Goal: Connect with others: Connect with others

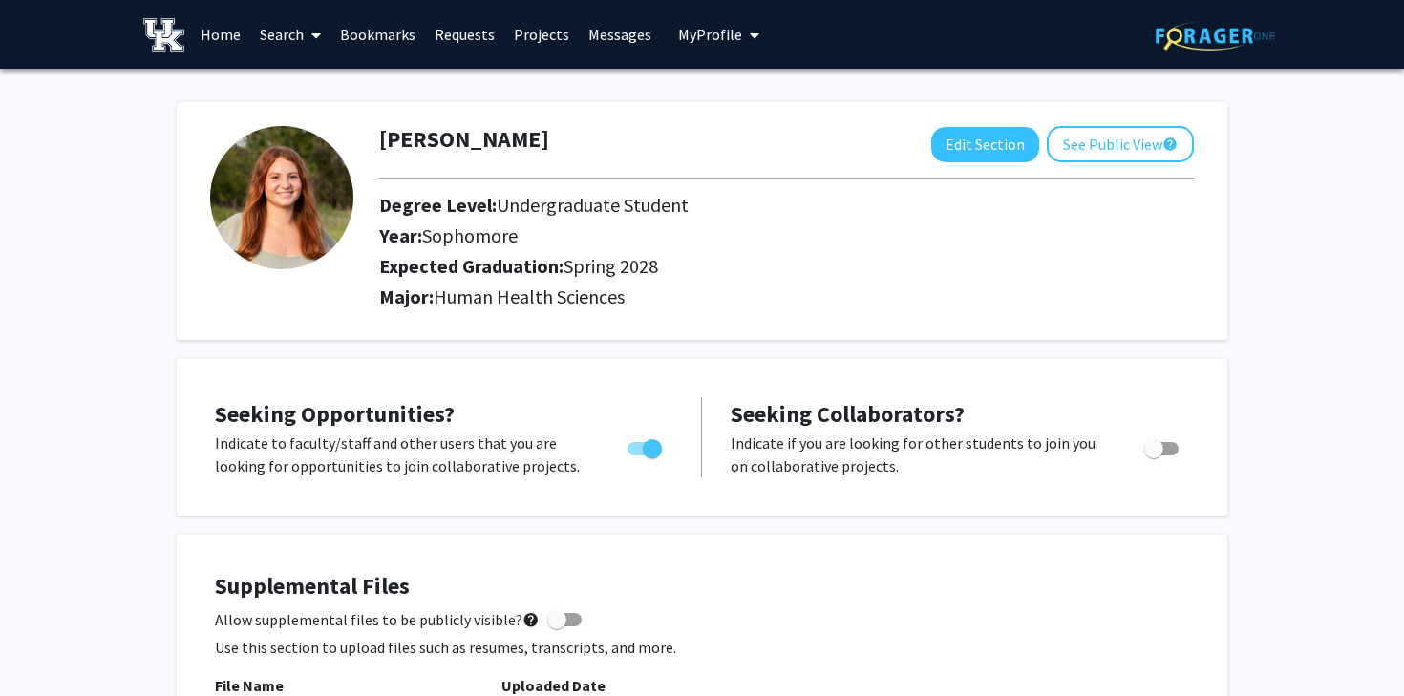
click at [372, 36] on link "Bookmarks" at bounding box center [378, 34] width 95 height 67
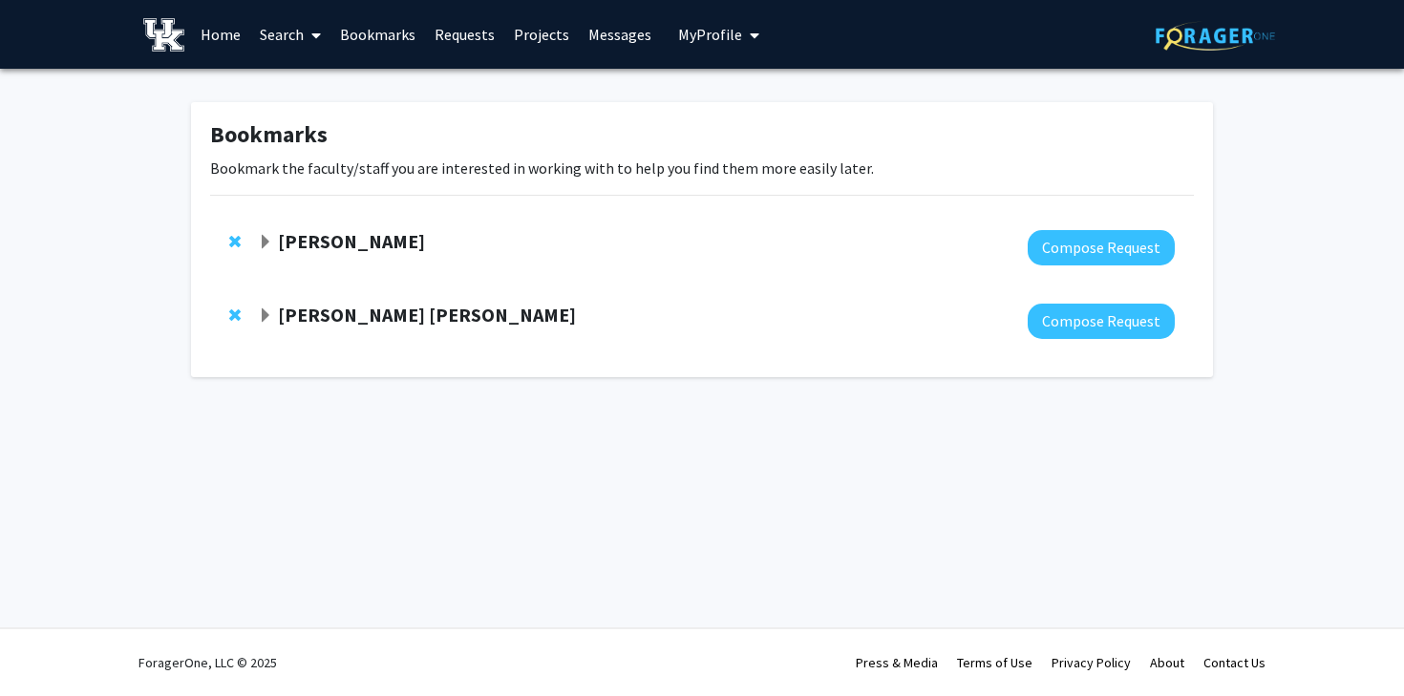
click at [319, 236] on strong "[PERSON_NAME]" at bounding box center [351, 241] width 147 height 24
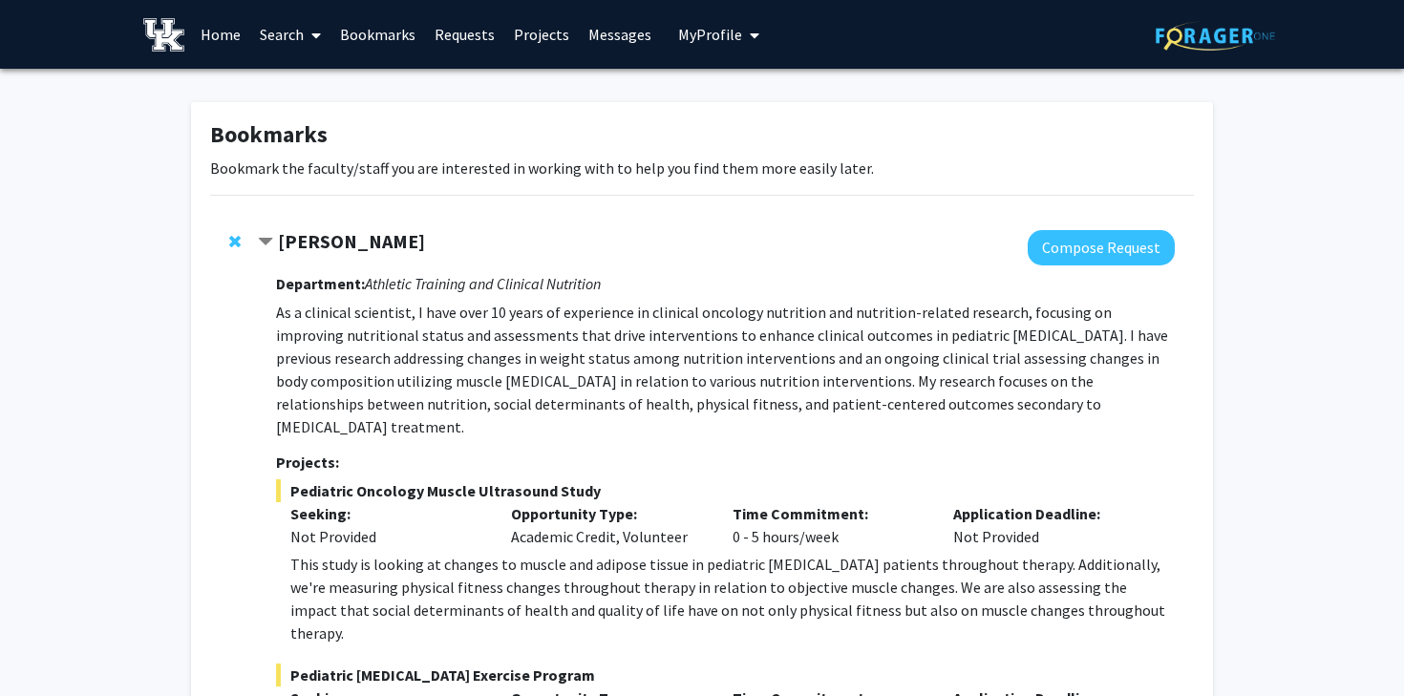
click at [319, 236] on strong "[PERSON_NAME]" at bounding box center [351, 241] width 147 height 24
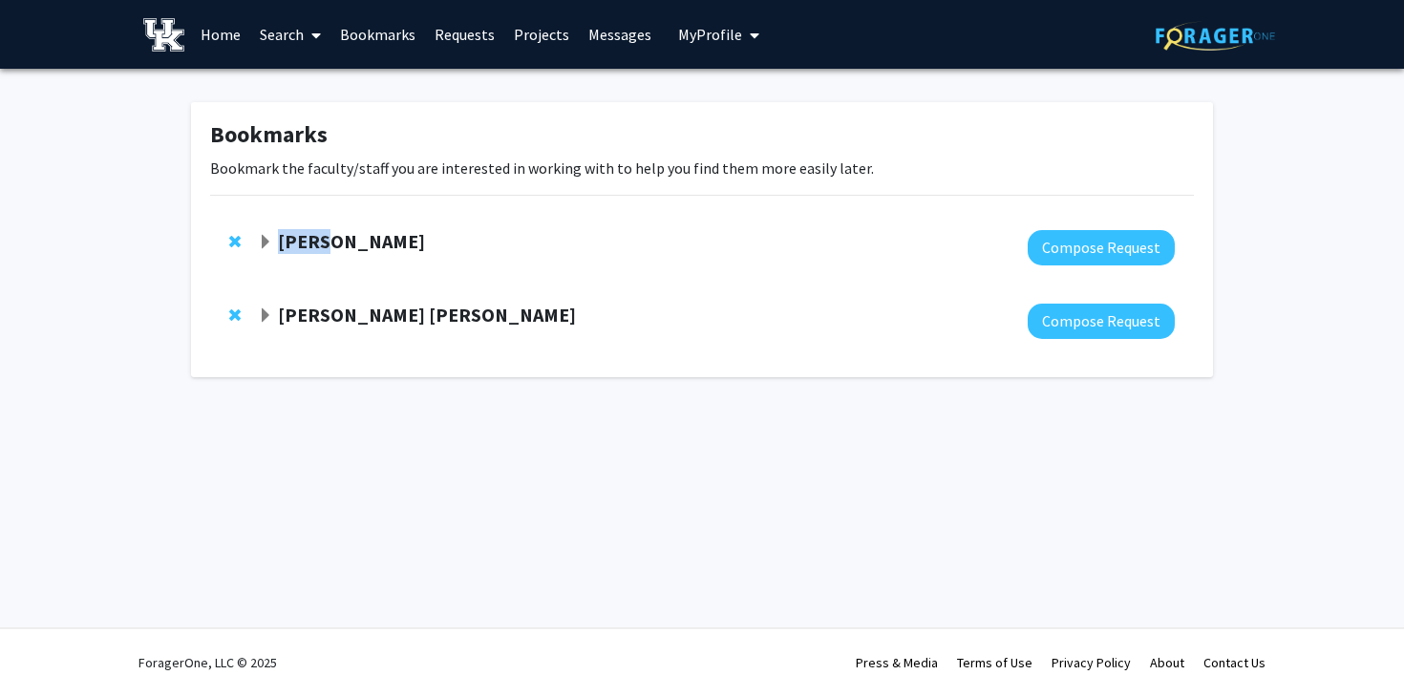
click at [319, 236] on strong "[PERSON_NAME]" at bounding box center [351, 241] width 147 height 24
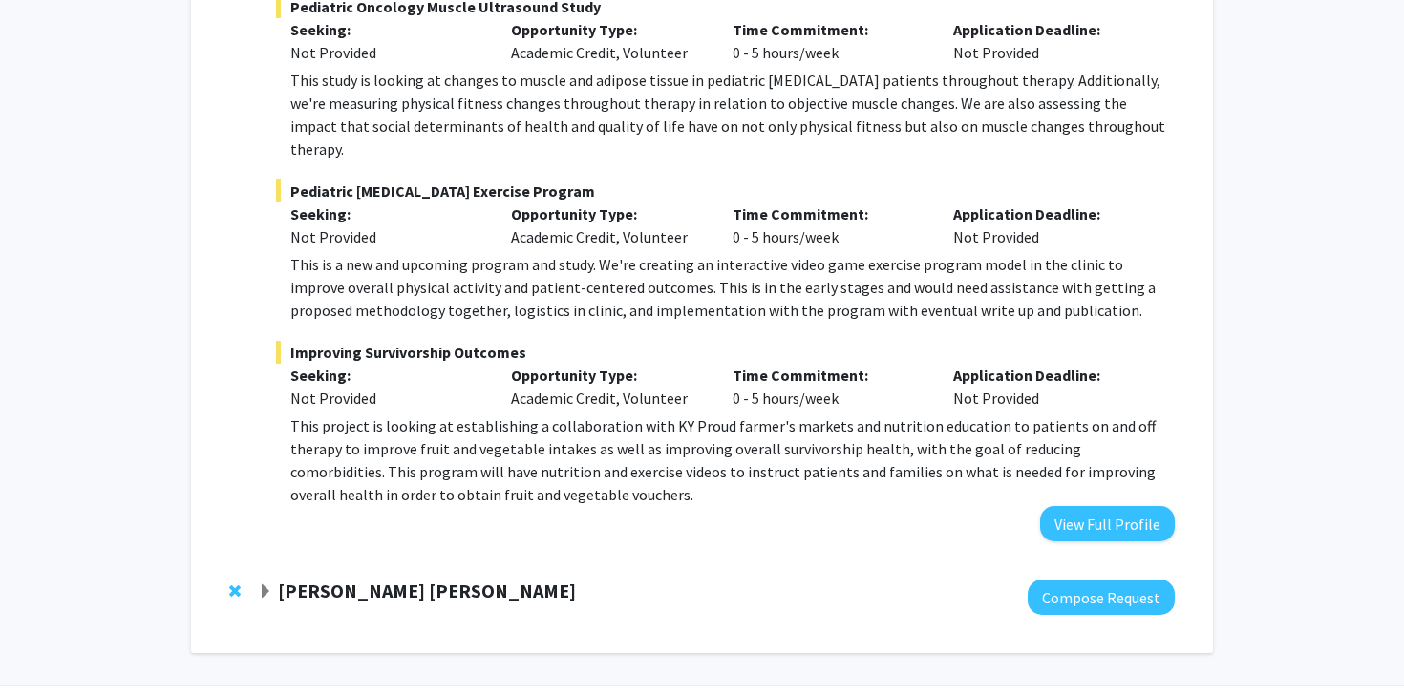
scroll to position [496, 0]
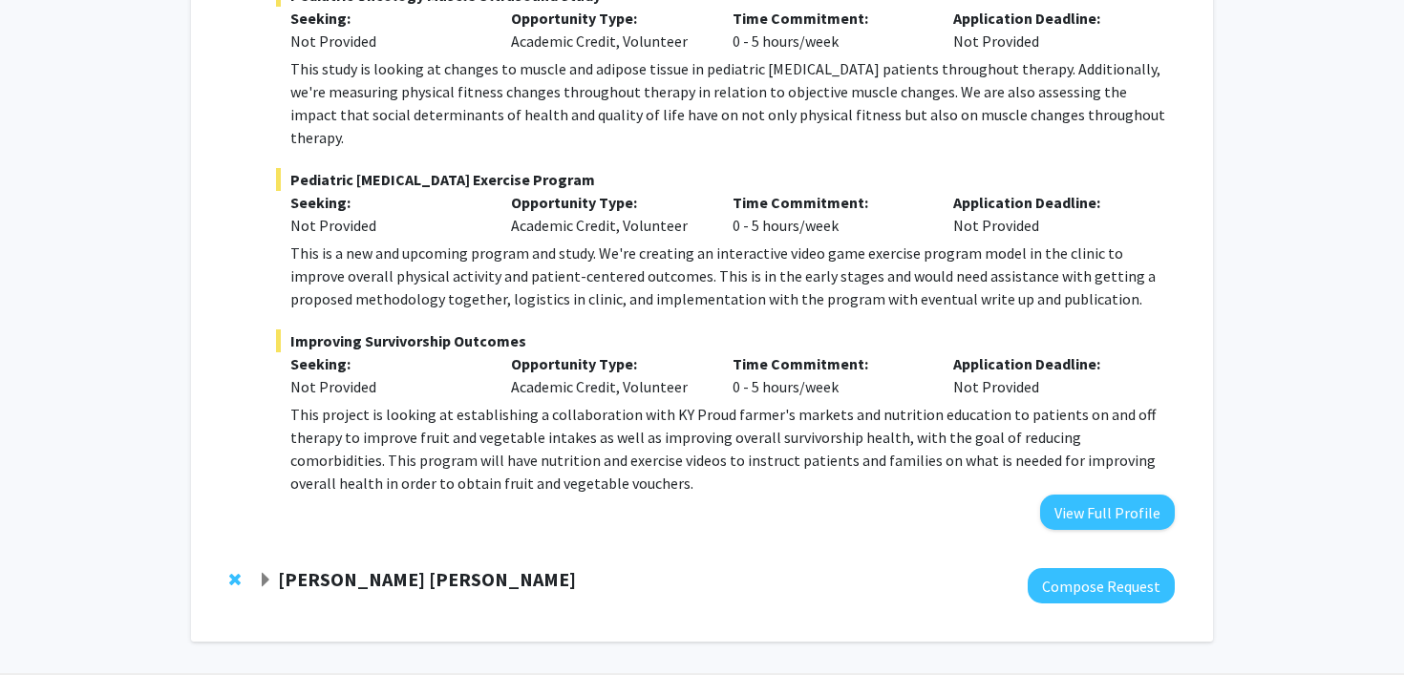
click at [362, 567] on strong "[PERSON_NAME] [PERSON_NAME]" at bounding box center [427, 579] width 298 height 24
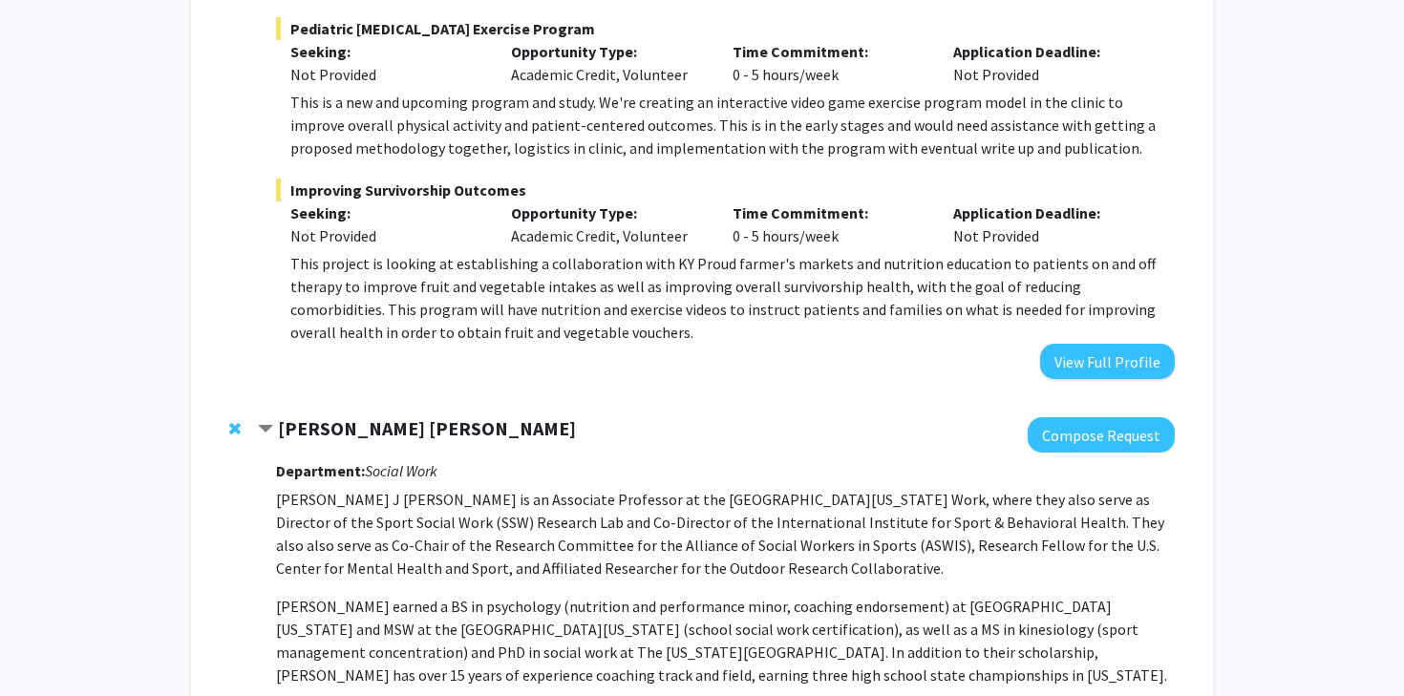
scroll to position [629, 0]
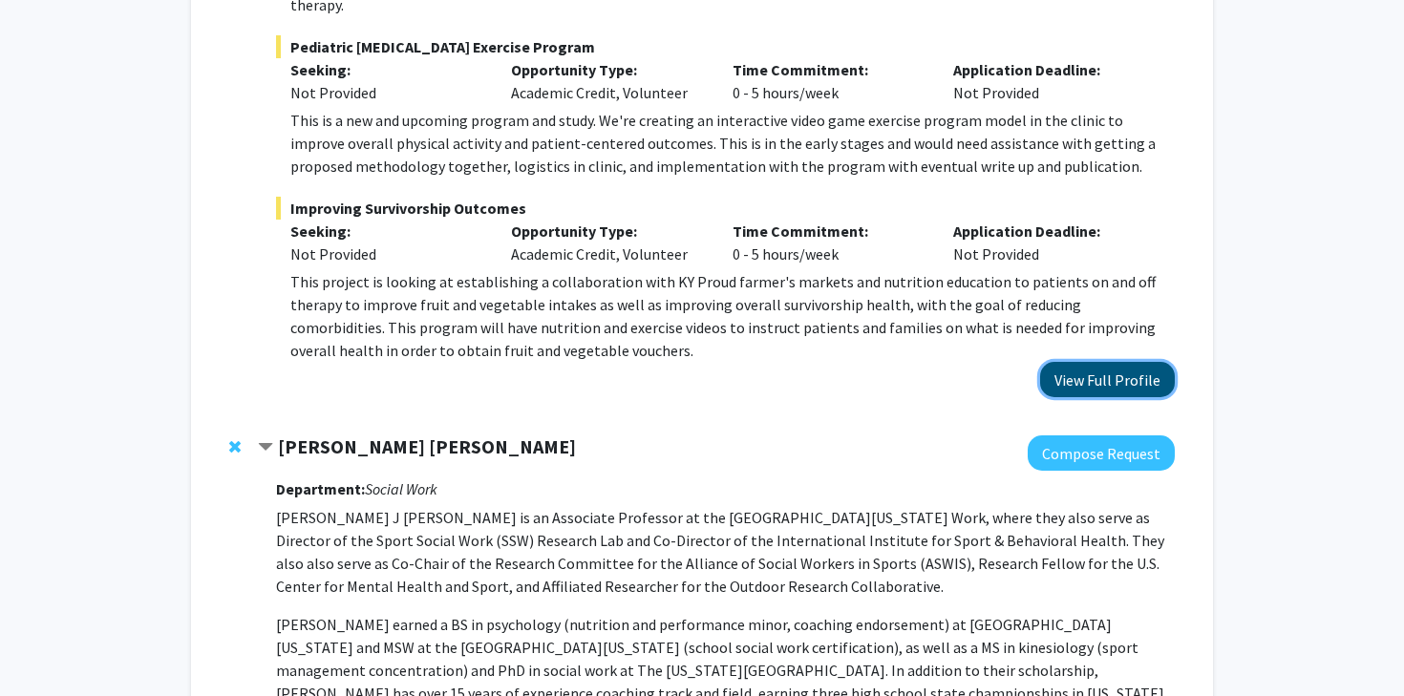
click at [1073, 362] on button "View Full Profile" at bounding box center [1107, 379] width 135 height 35
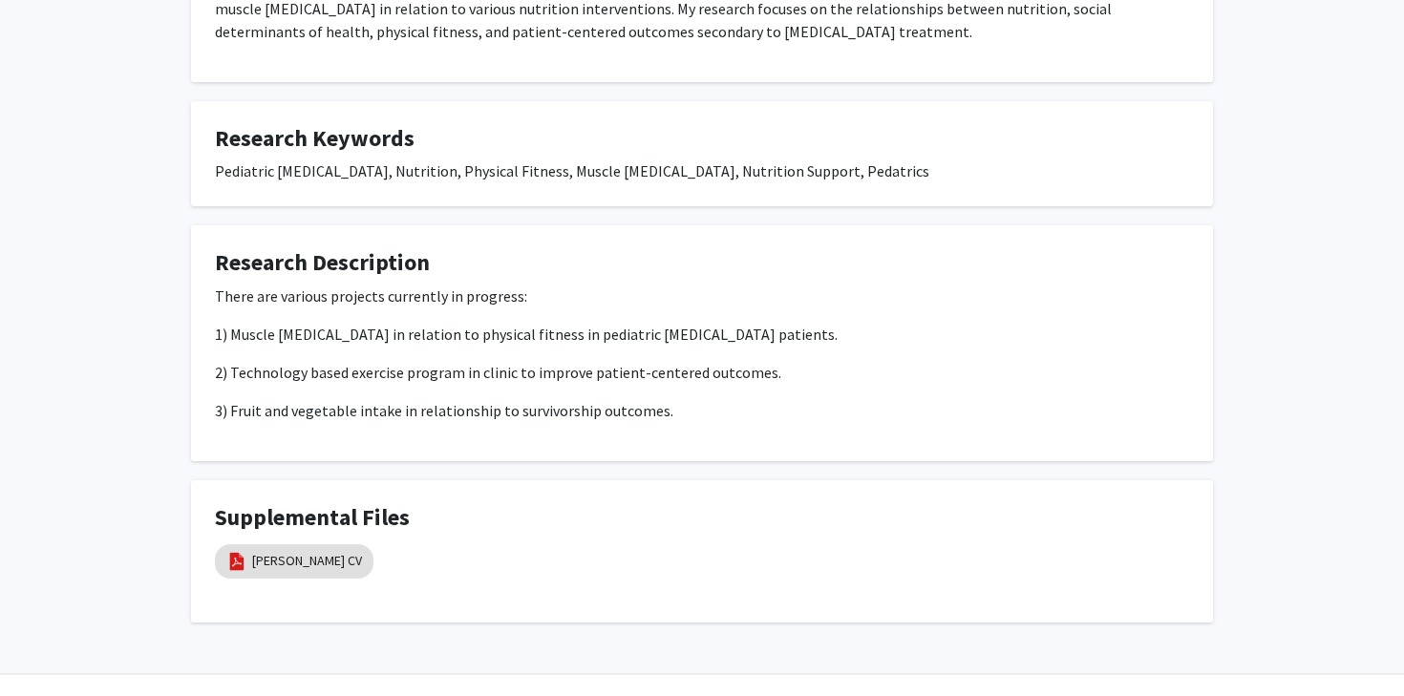
scroll to position [1091, 0]
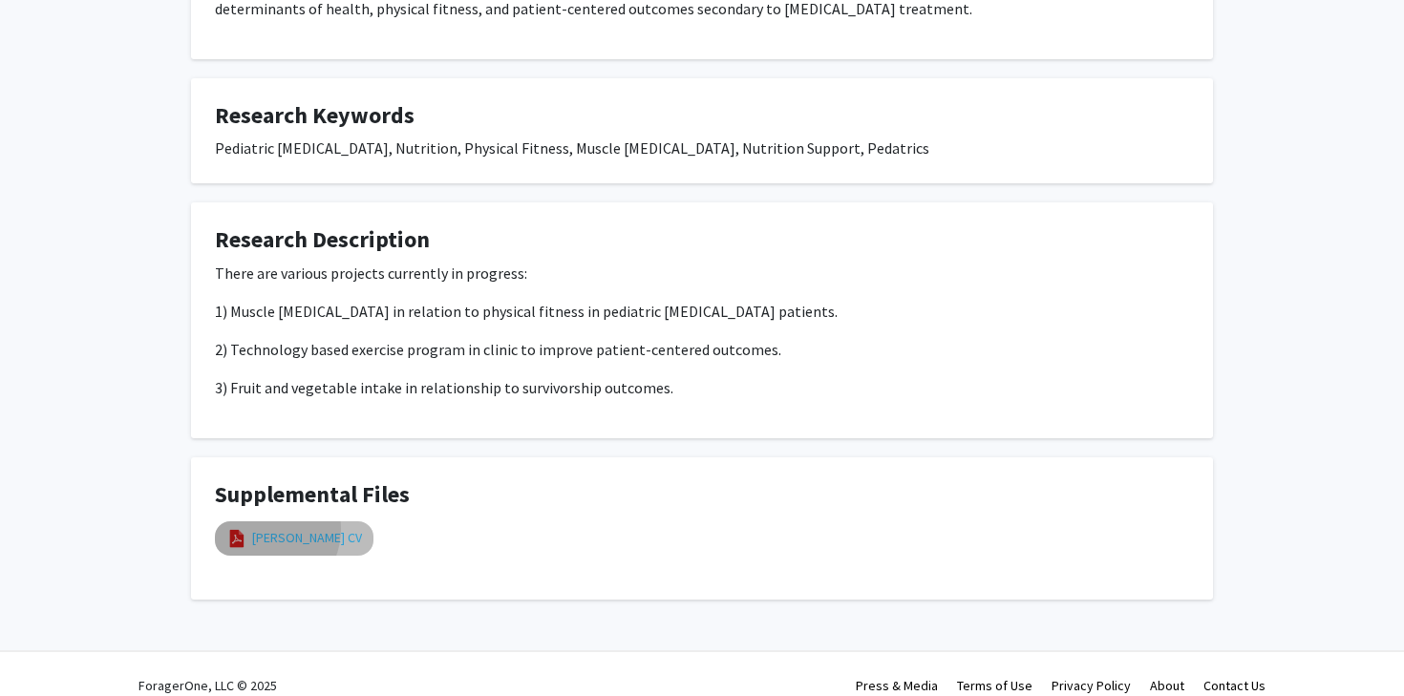
click at [261, 528] on link "Dr. Hawes CV" at bounding box center [307, 538] width 110 height 20
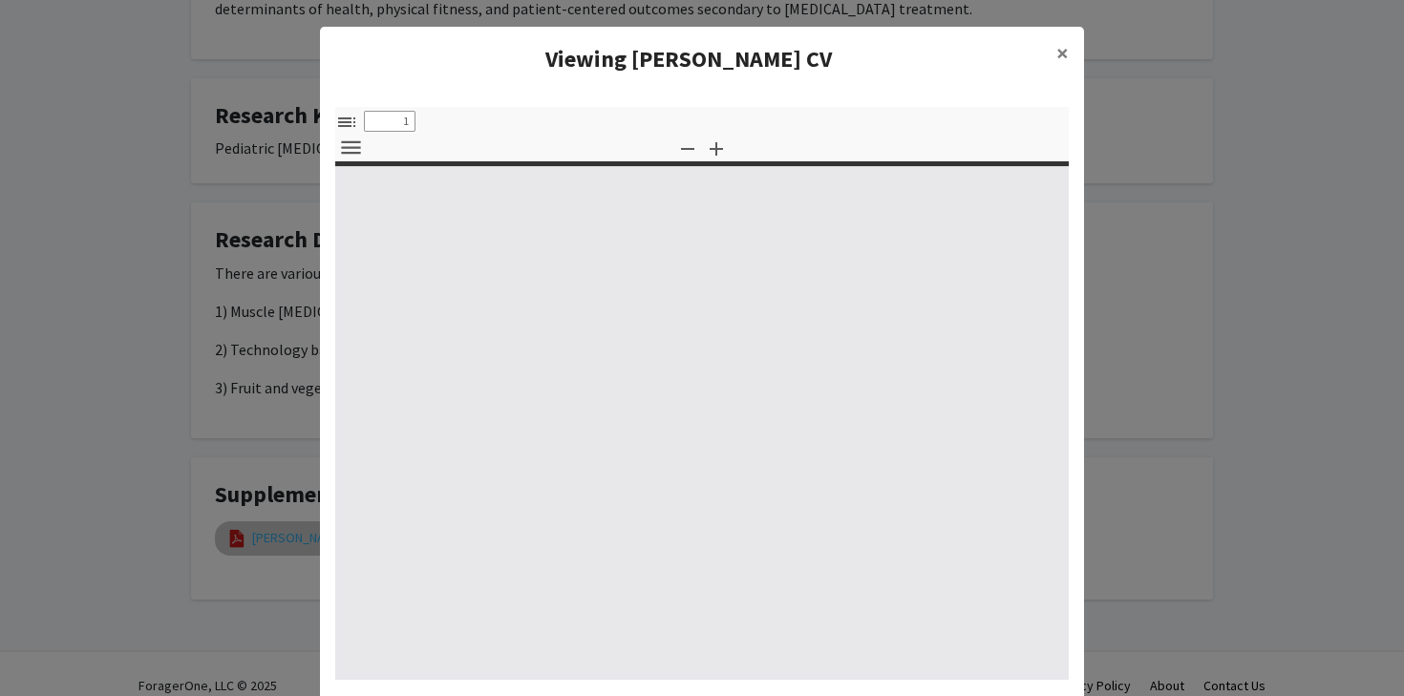
select select "custom"
type input "0"
select select "custom"
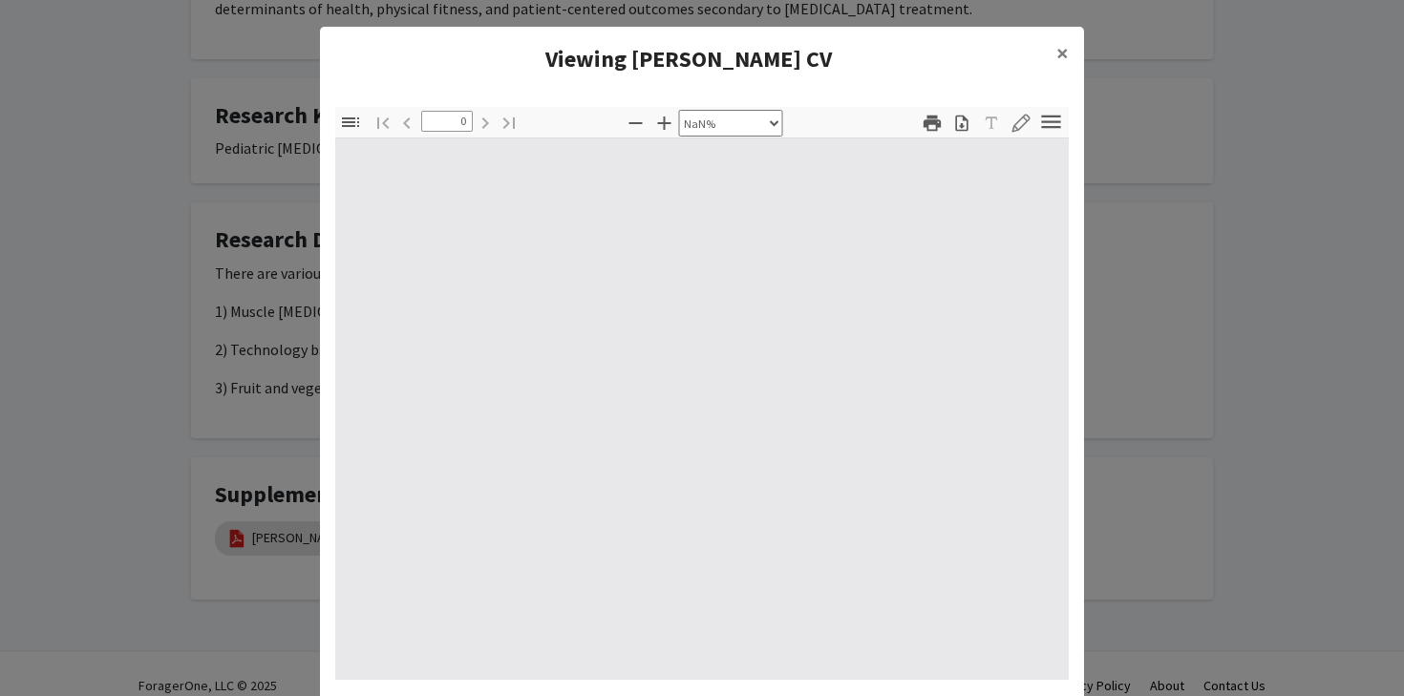
type input "1"
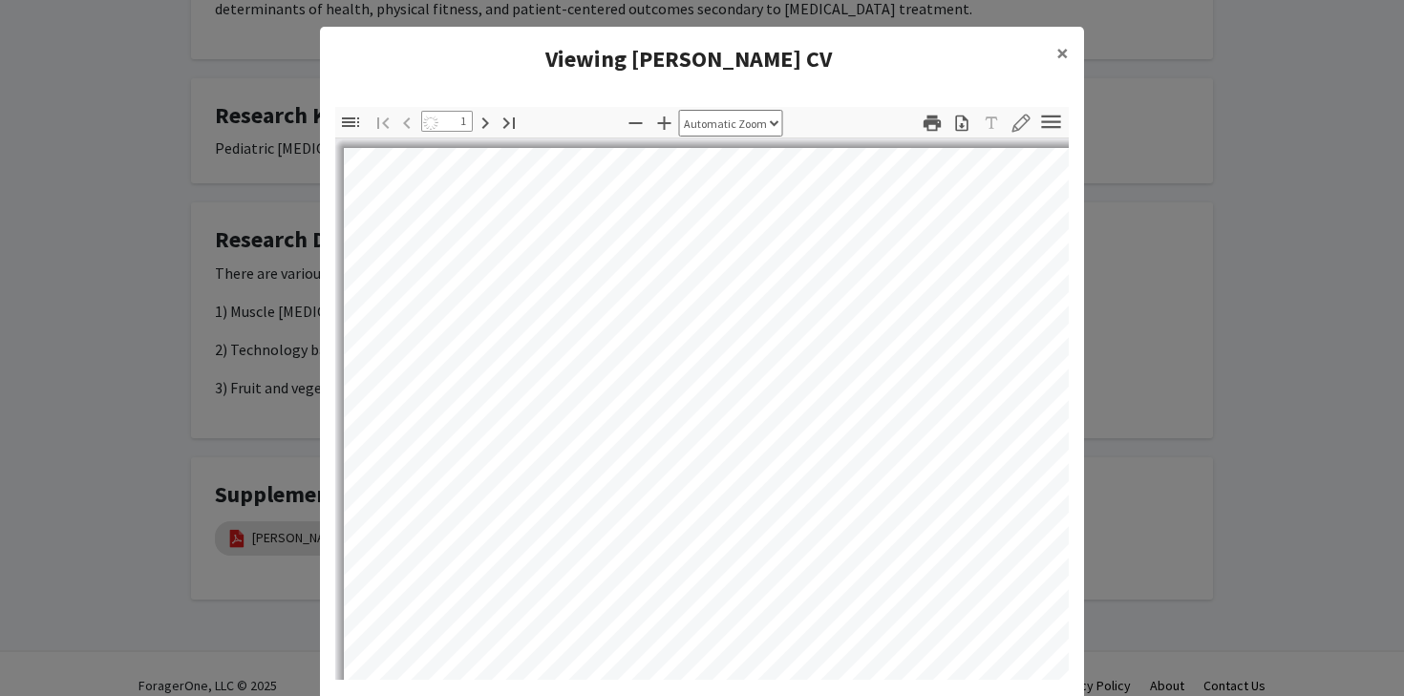
select select "auto"
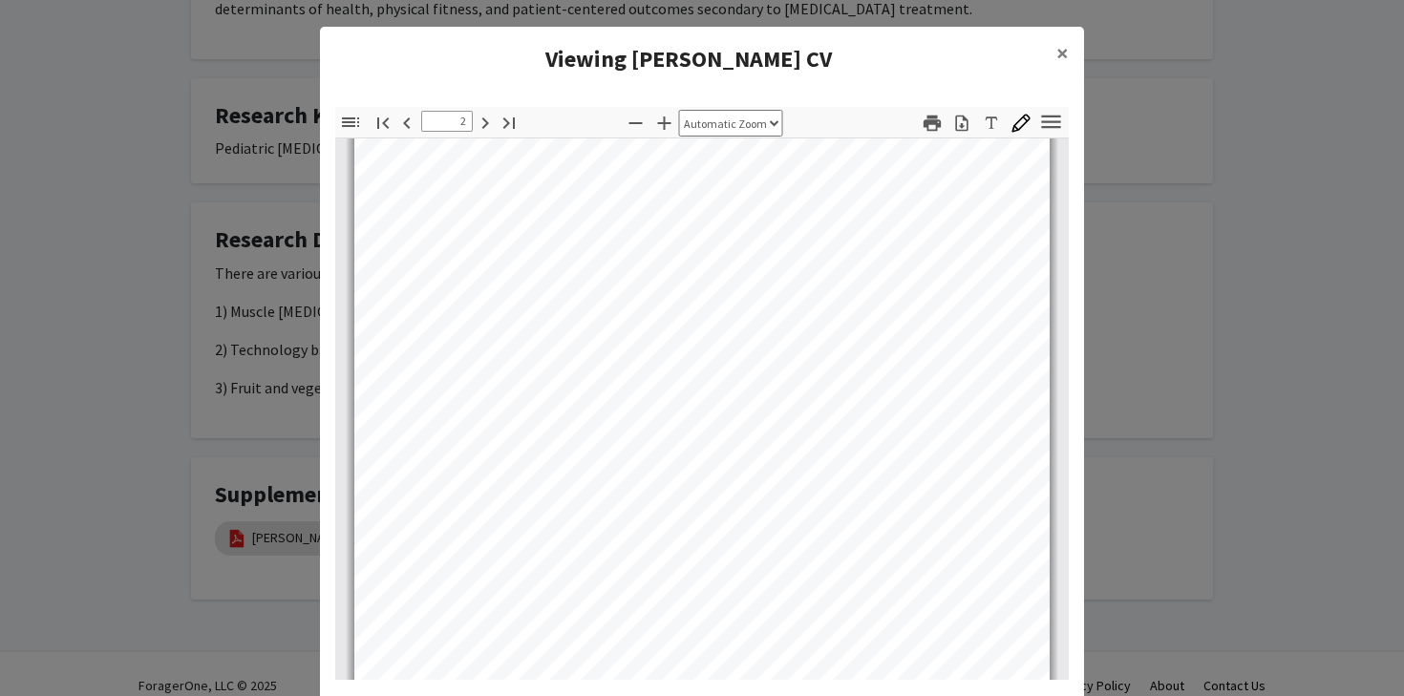
scroll to position [1113, 0]
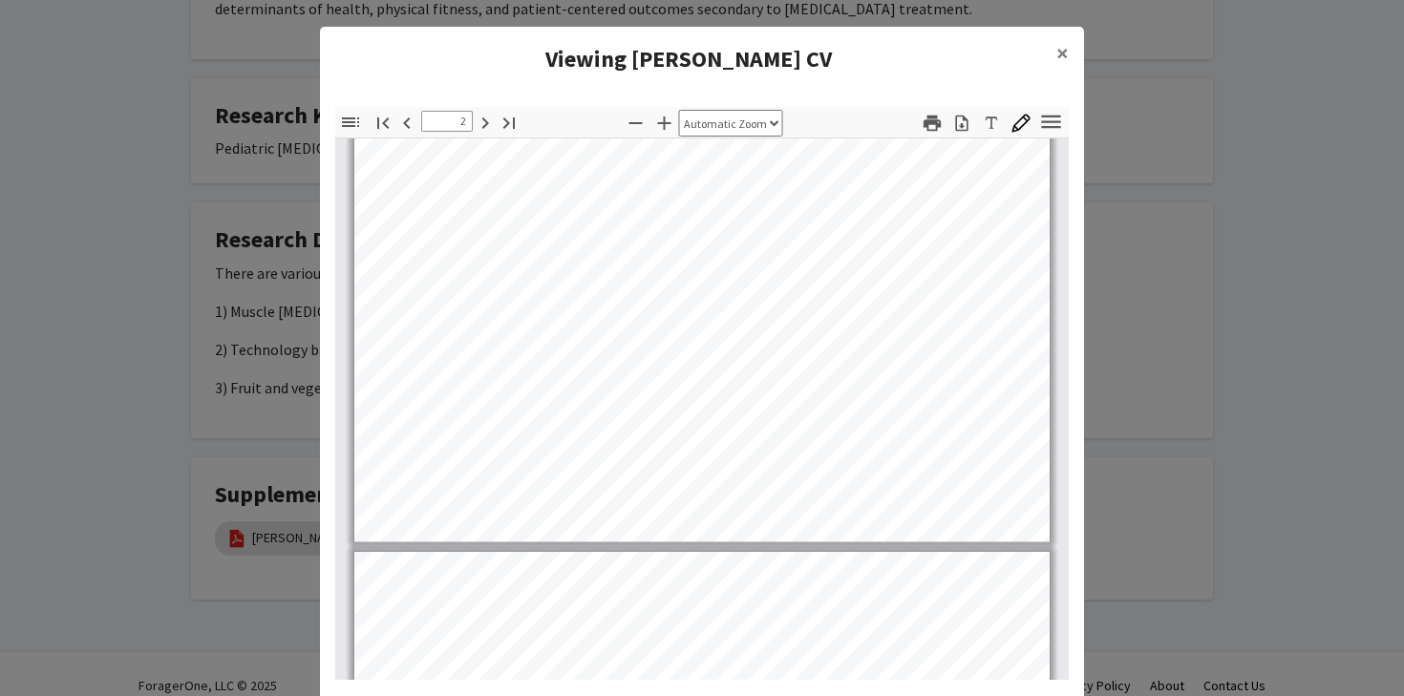
type input "3"
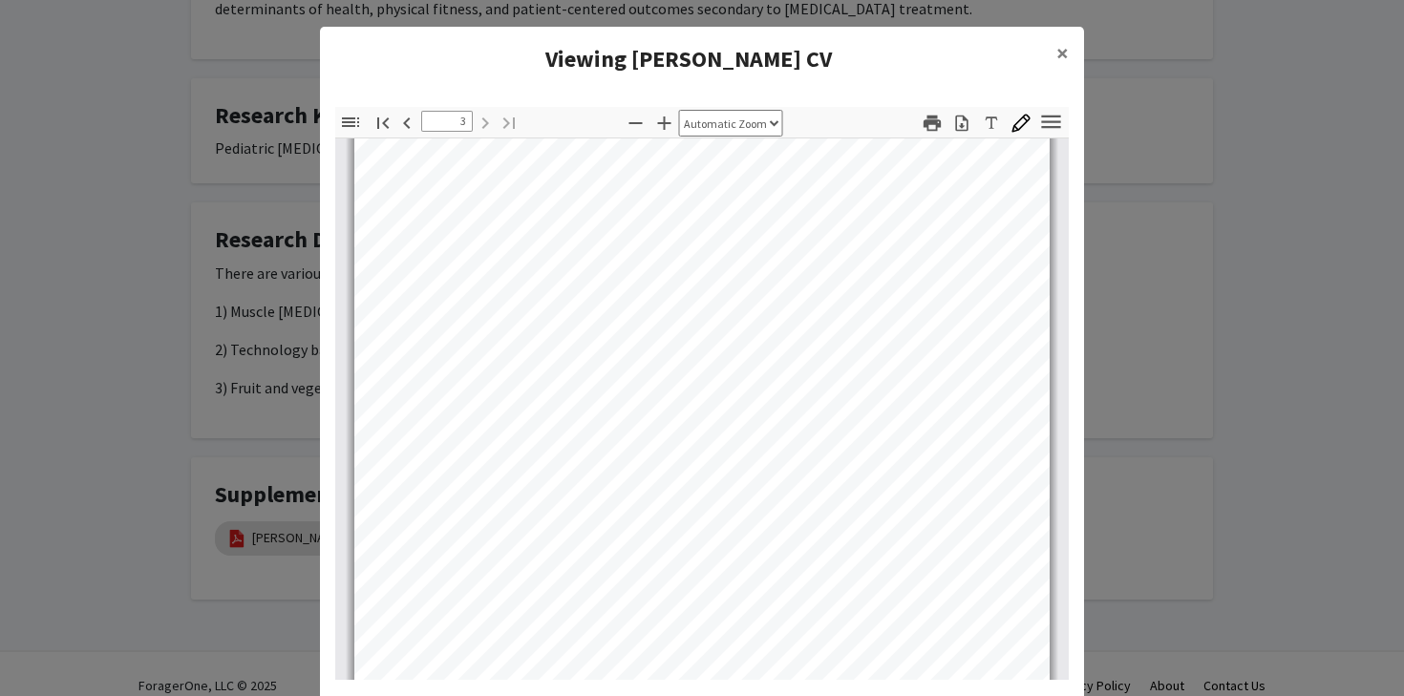
scroll to position [2295, 0]
click at [1061, 69] on button "×" at bounding box center [1062, 53] width 43 height 53
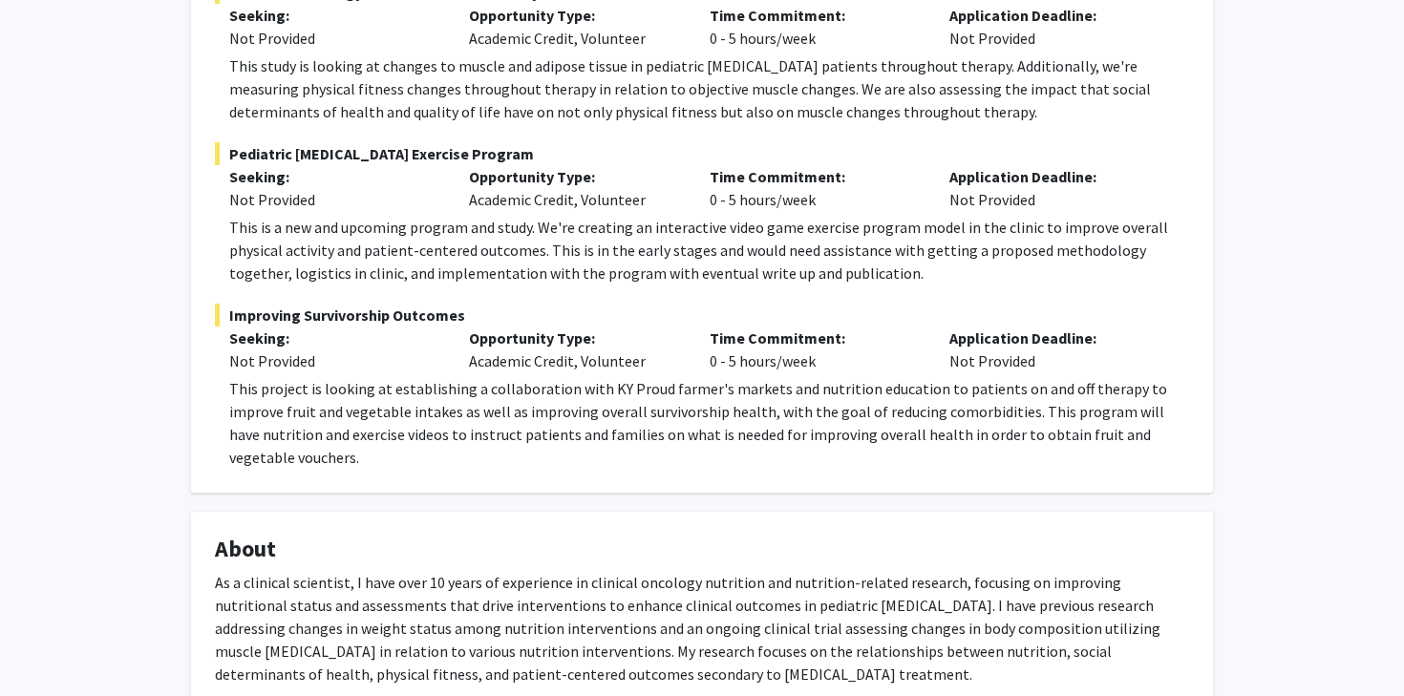
scroll to position [0, 0]
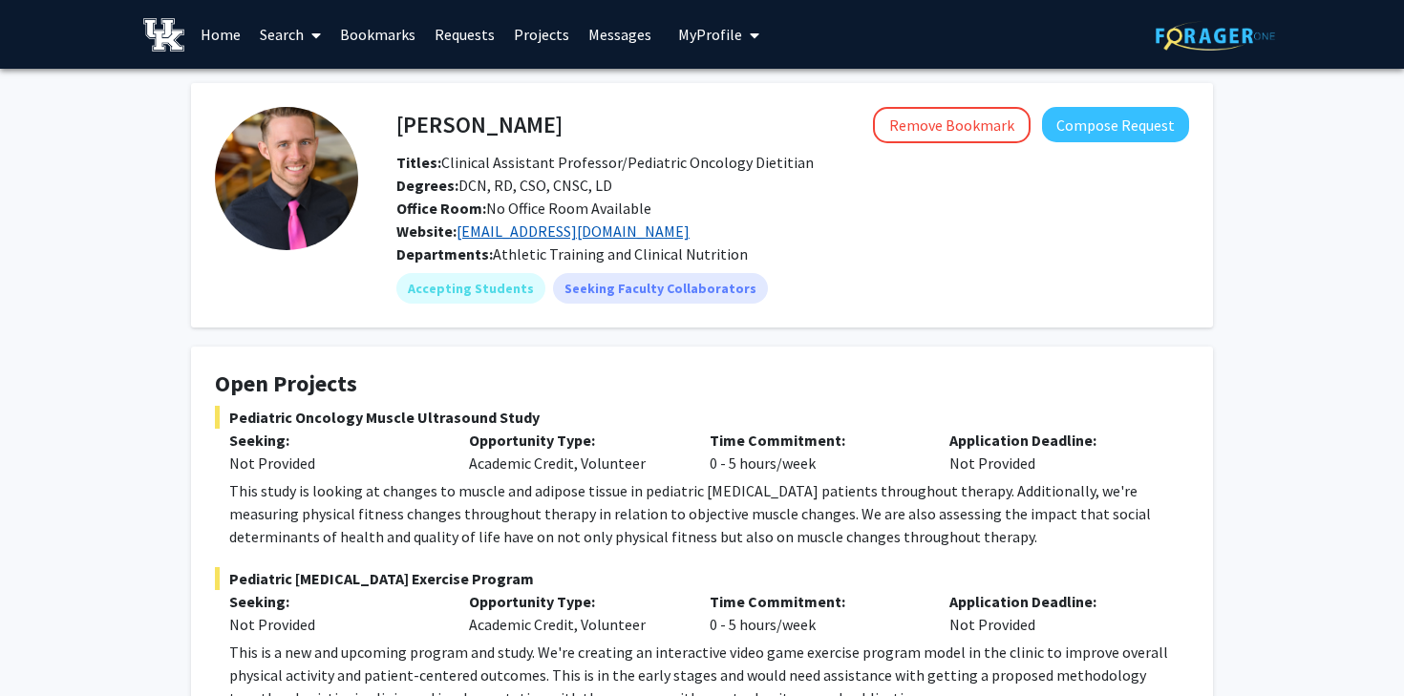
click at [544, 232] on link "cjhawe2@uky.edu" at bounding box center [573, 231] width 233 height 19
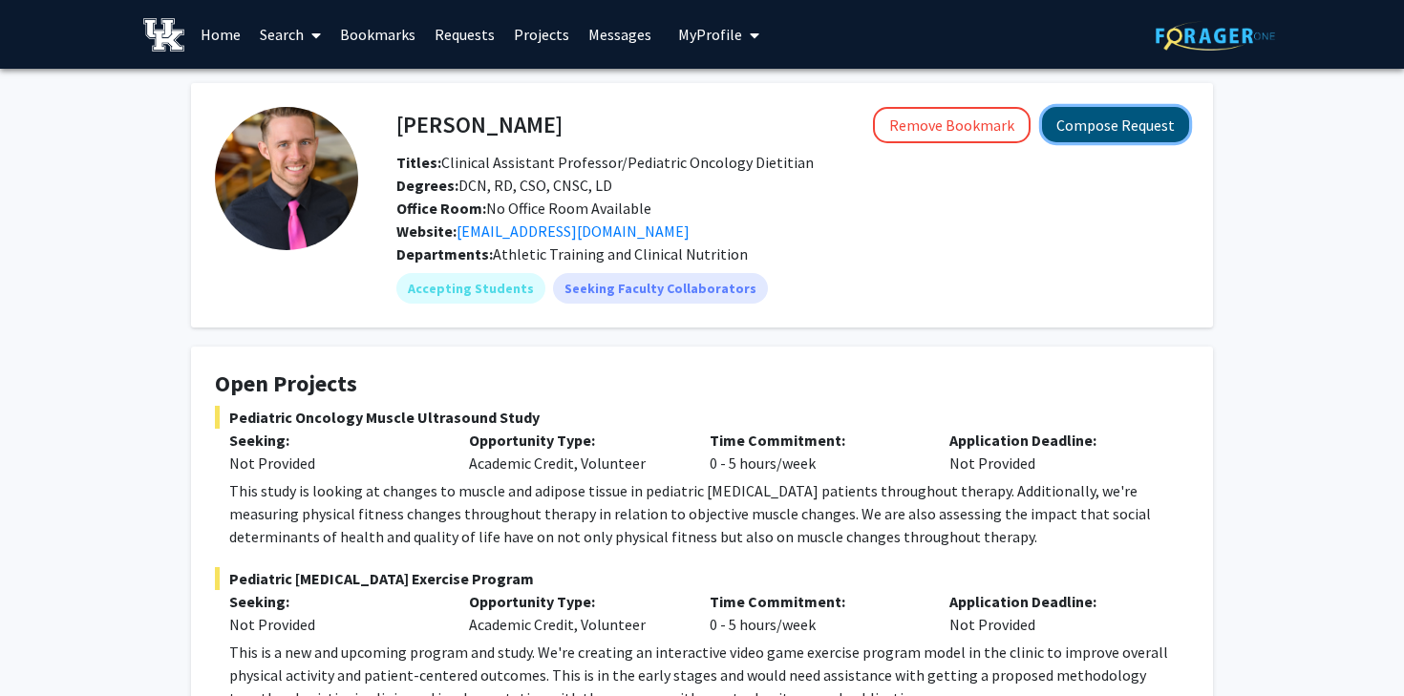
click at [1141, 114] on button "Compose Request" at bounding box center [1115, 124] width 147 height 35
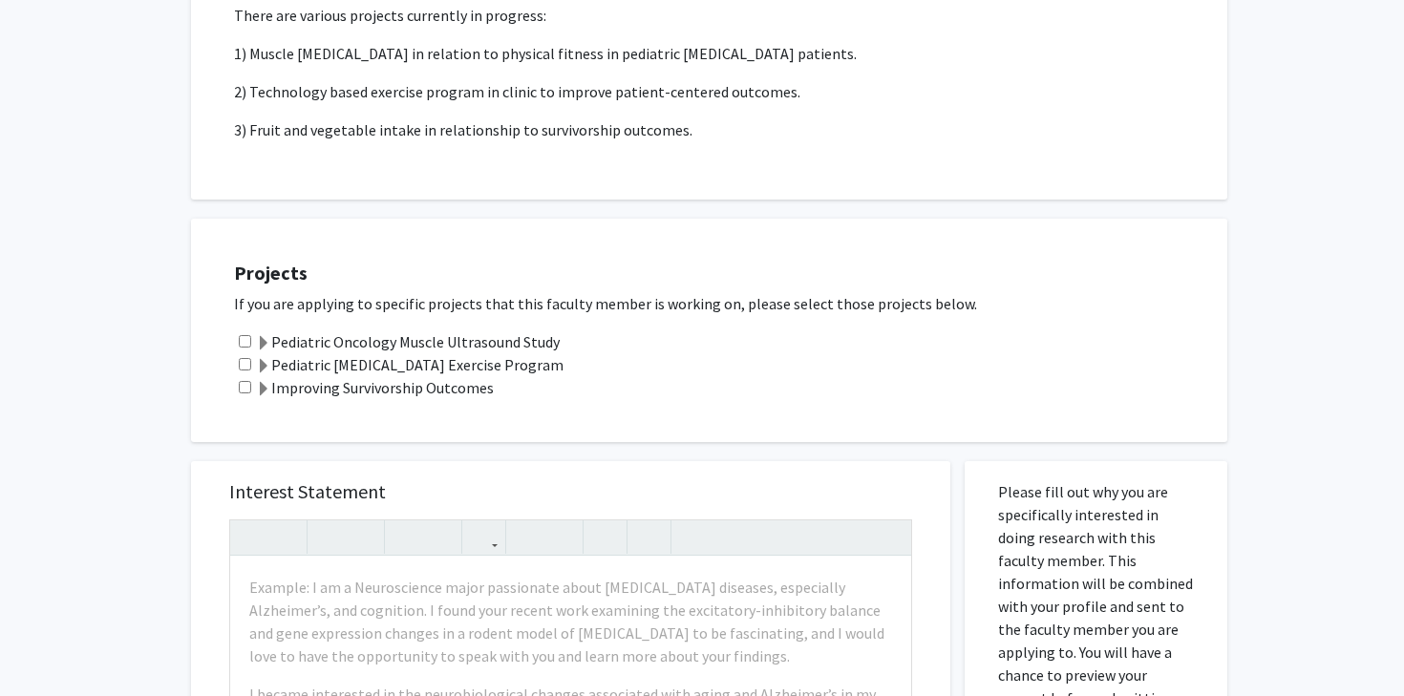
scroll to position [416, 0]
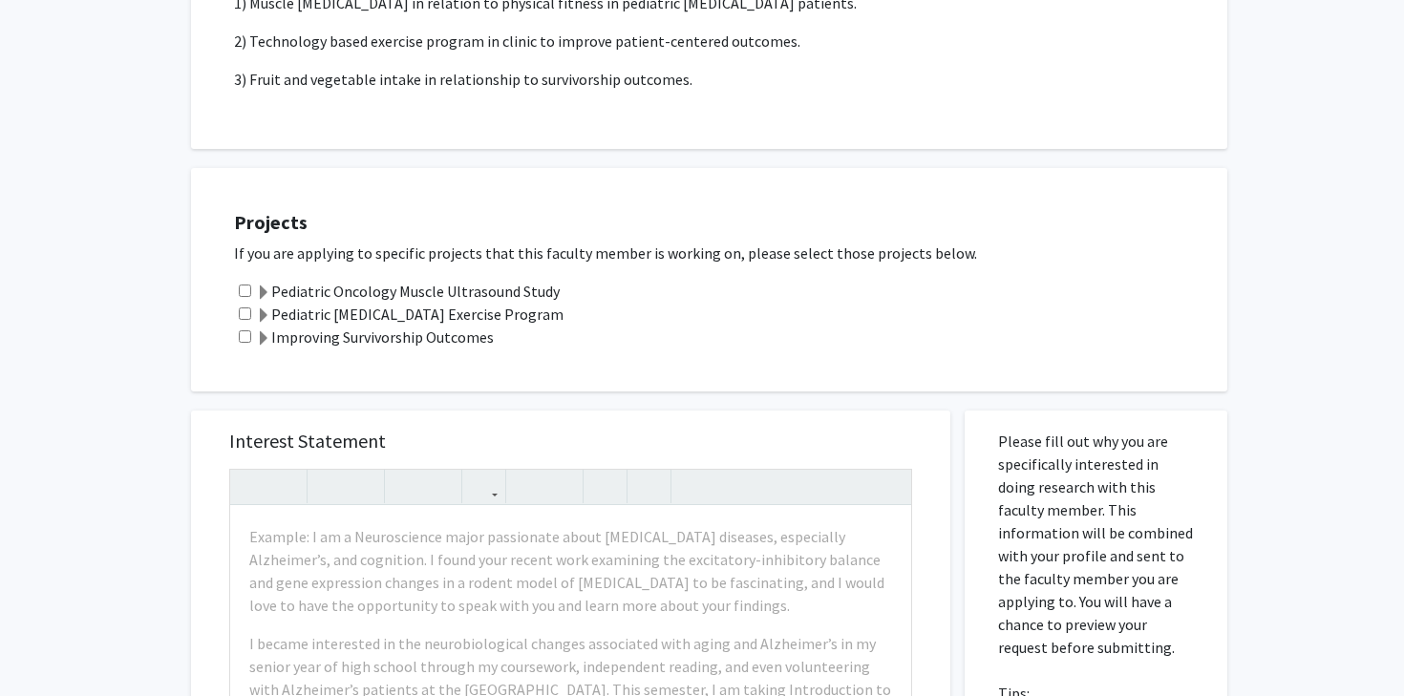
click at [302, 281] on label "Pediatric Oncology Muscle Ultrasound Study" at bounding box center [408, 291] width 304 height 23
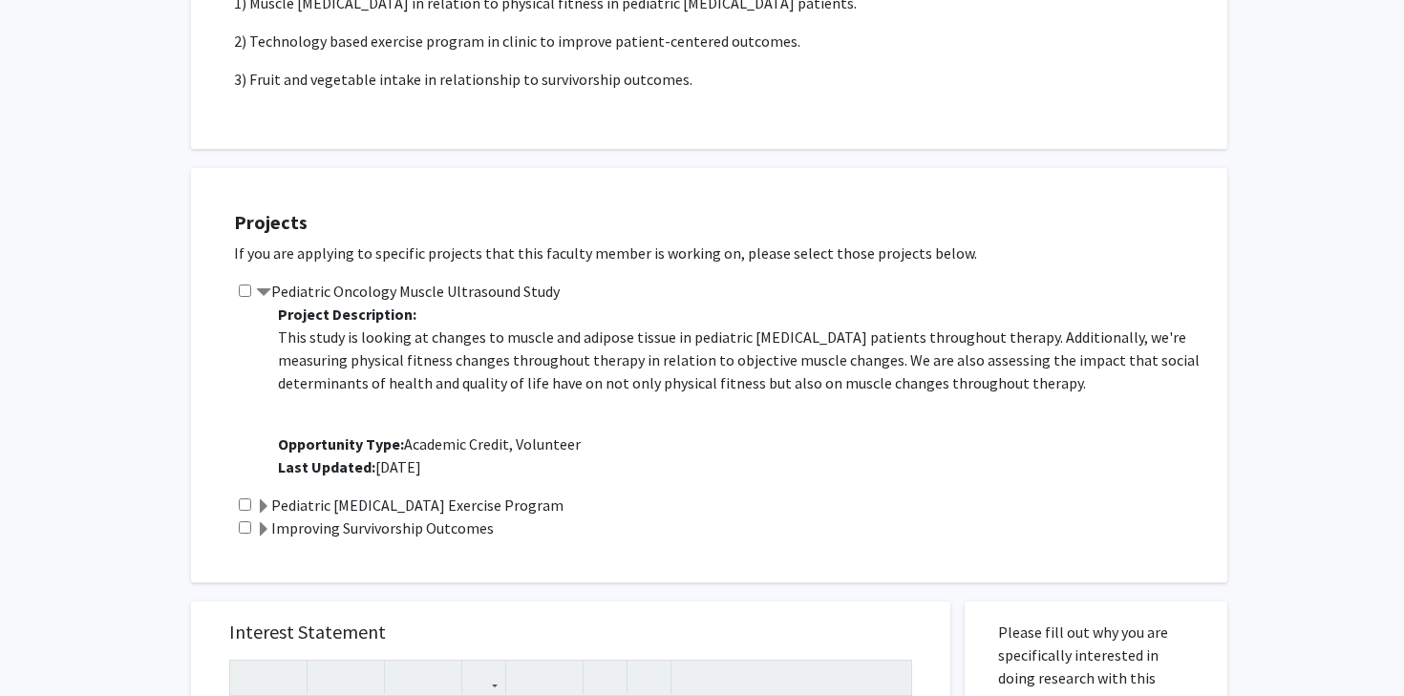
click at [245, 292] on input "checkbox" at bounding box center [245, 291] width 12 height 12
checkbox input "true"
click at [261, 529] on span at bounding box center [263, 529] width 15 height 15
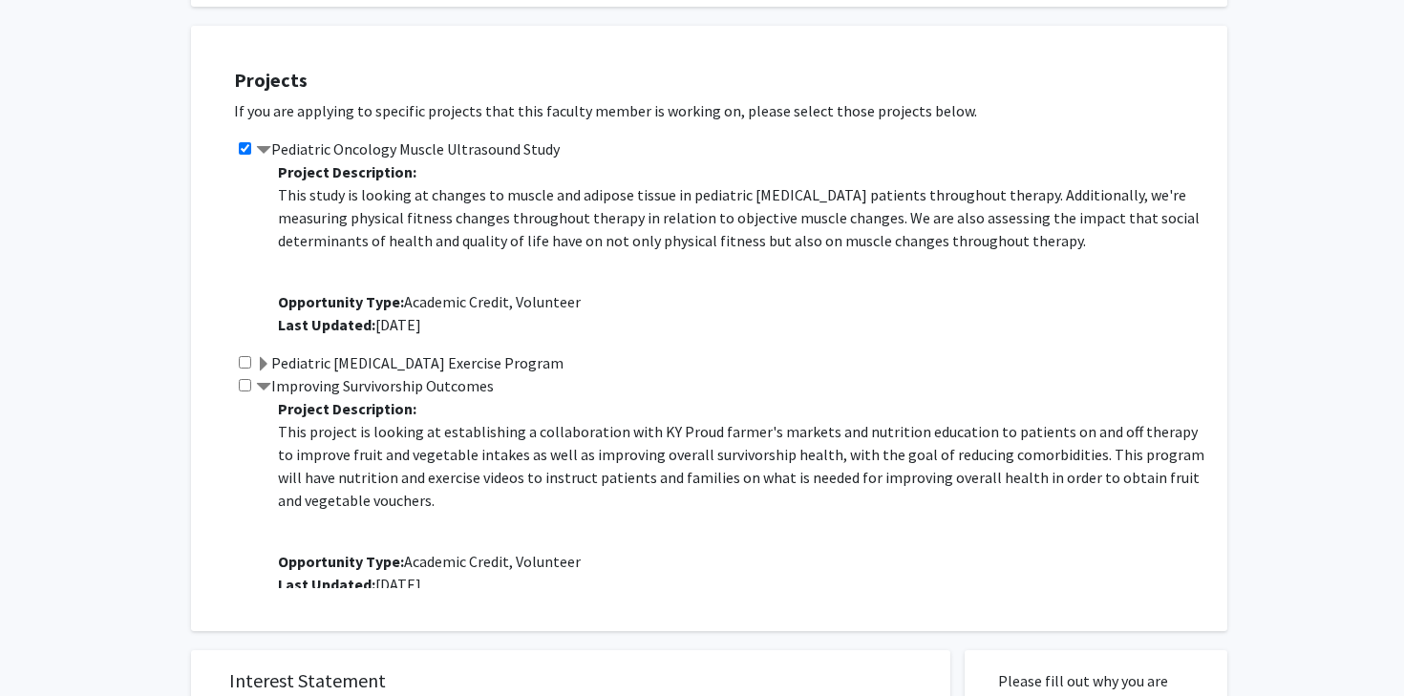
scroll to position [565, 0]
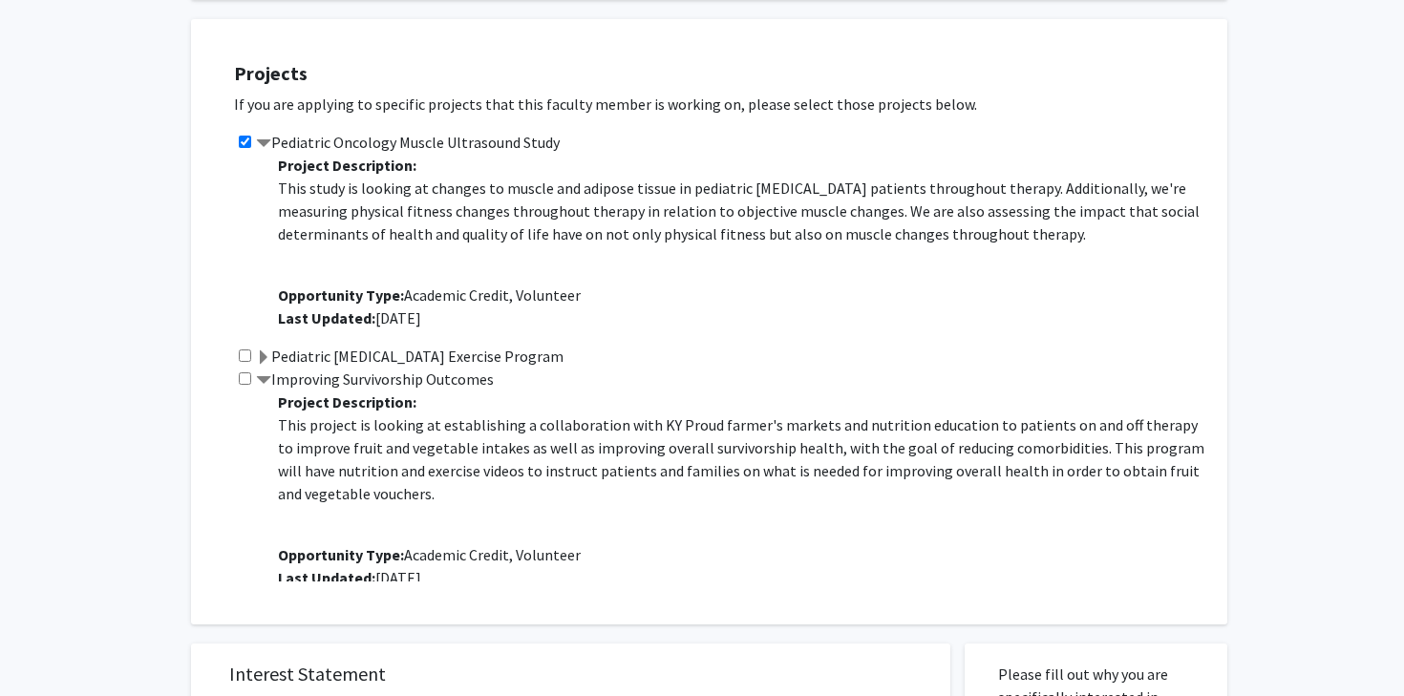
click at [246, 380] on input "checkbox" at bounding box center [245, 379] width 12 height 12
checkbox input "true"
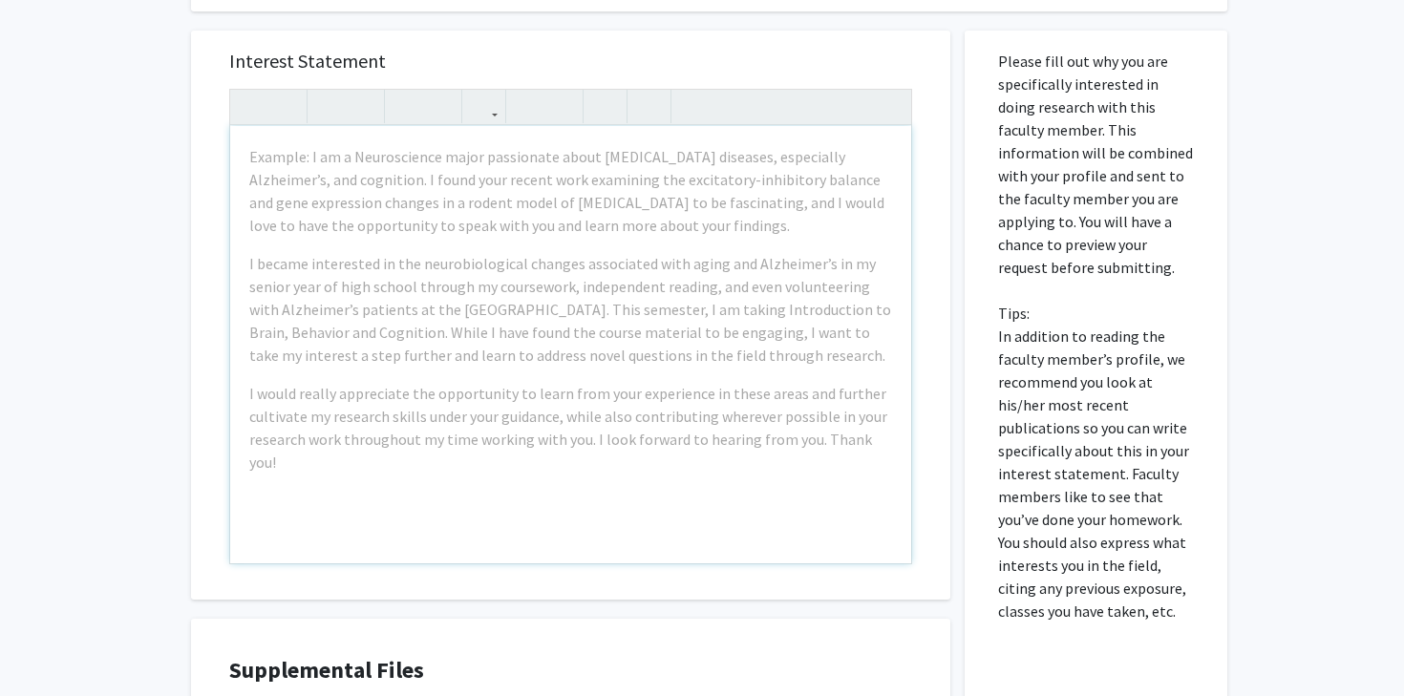
scroll to position [1131, 0]
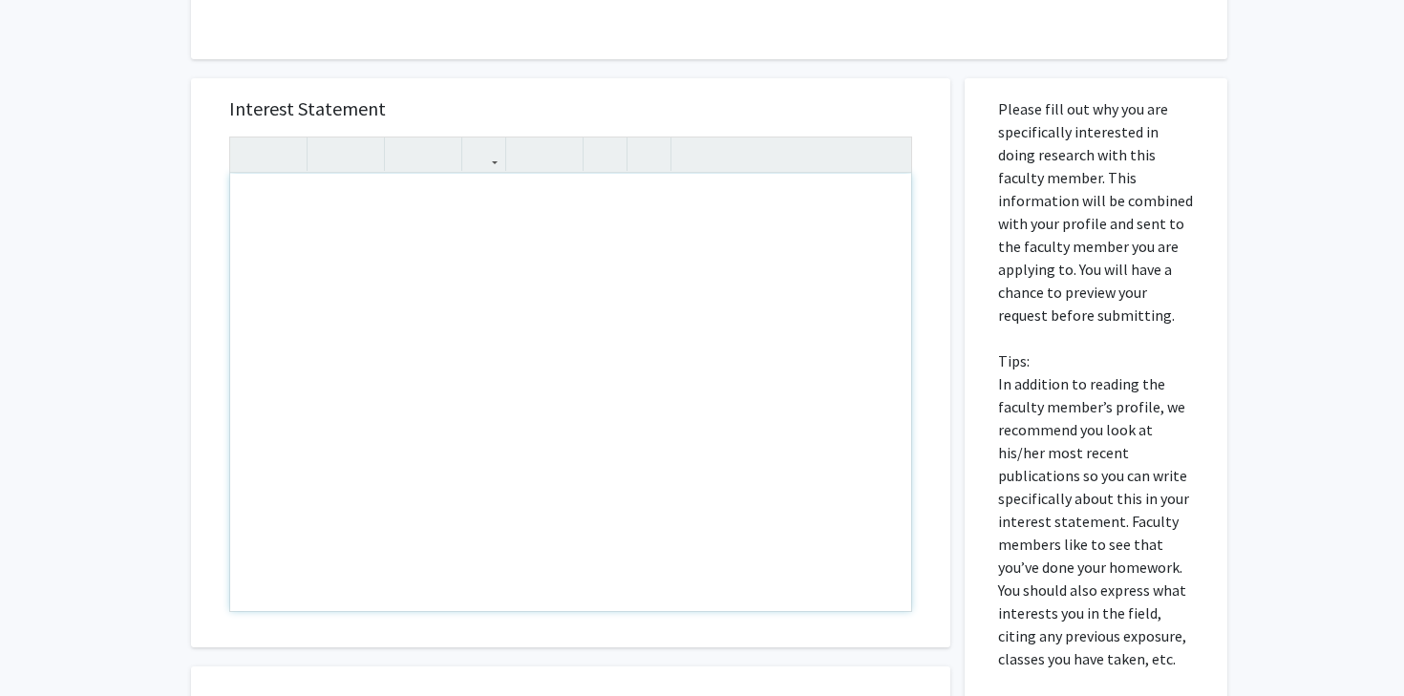
drag, startPoint x: 310, startPoint y: 202, endPoint x: 367, endPoint y: 223, distance: 60.1
click at [367, 223] on div "Note to users with screen readers: Please press Alt+0 or Option+0 to deactivate…" at bounding box center [570, 392] width 681 height 437
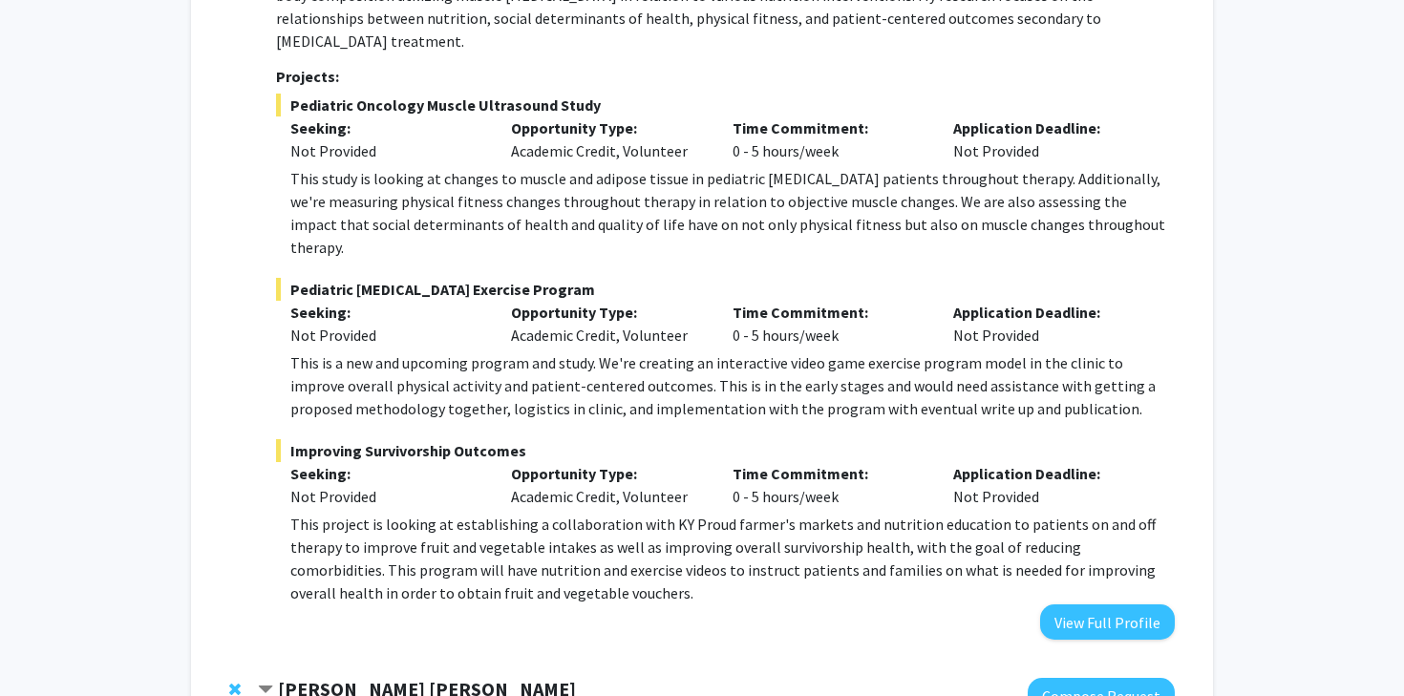
scroll to position [385, 0]
